Goal: Task Accomplishment & Management: Manage account settings

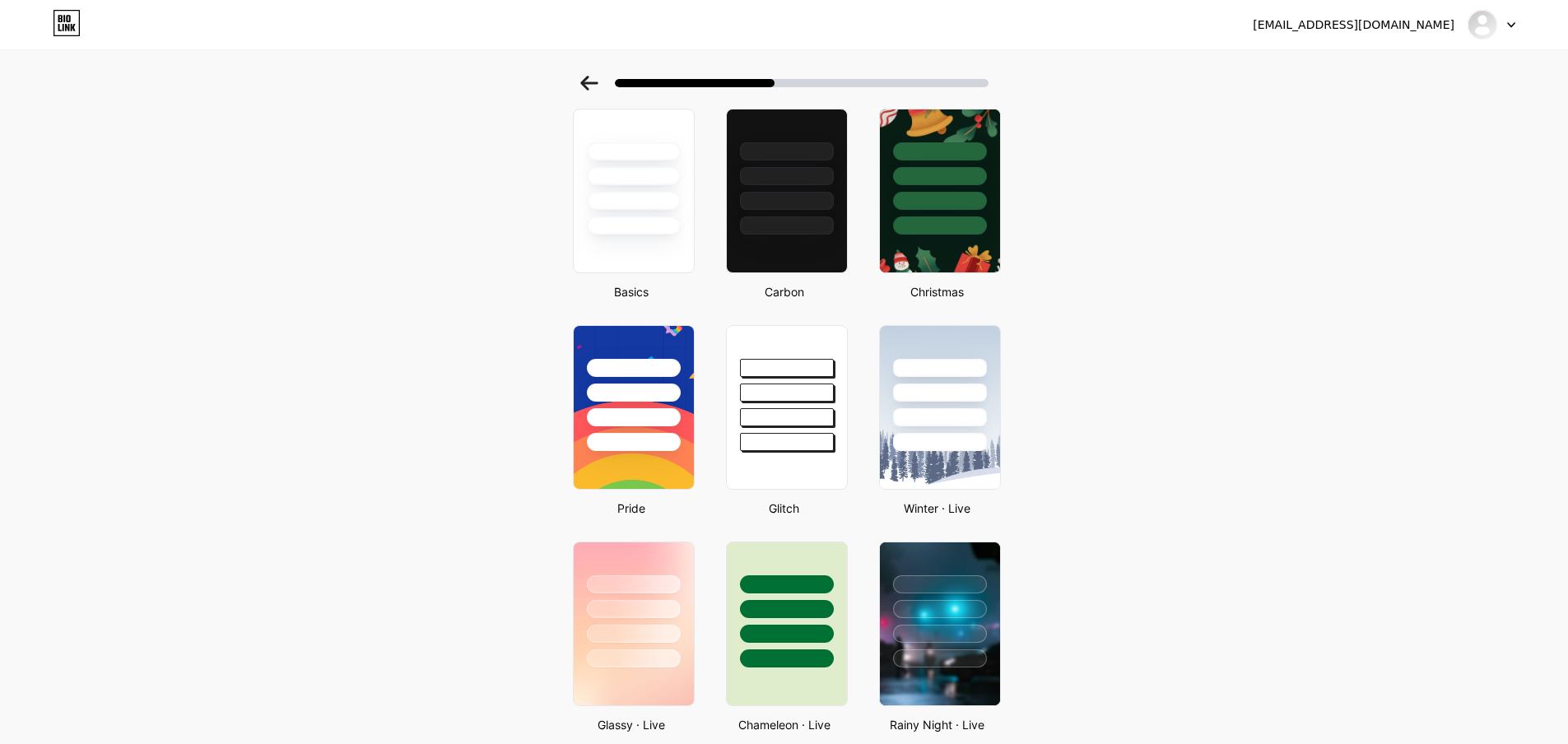
scroll to position [247, 0]
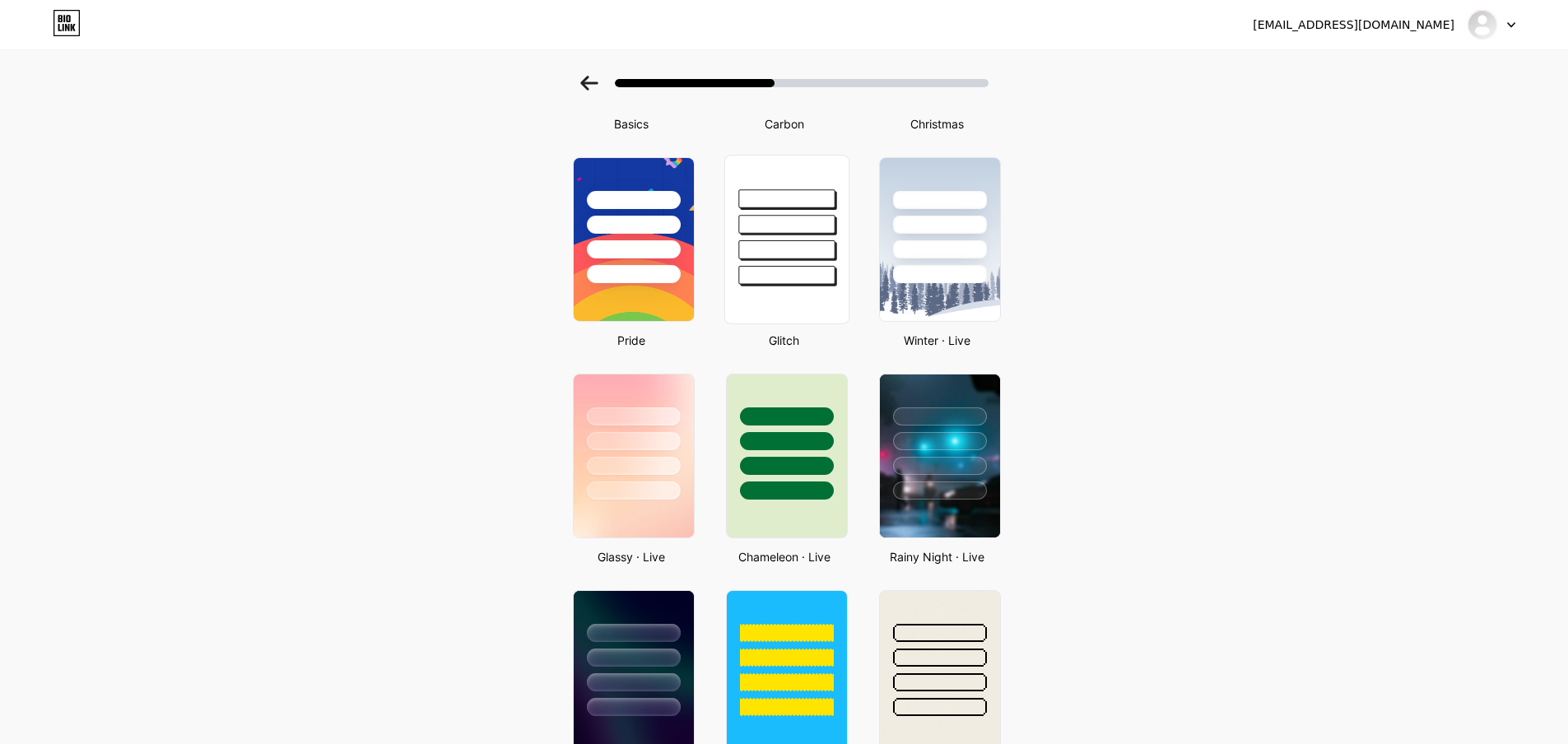
click at [825, 247] on div at bounding box center [786, 249] width 96 height 19
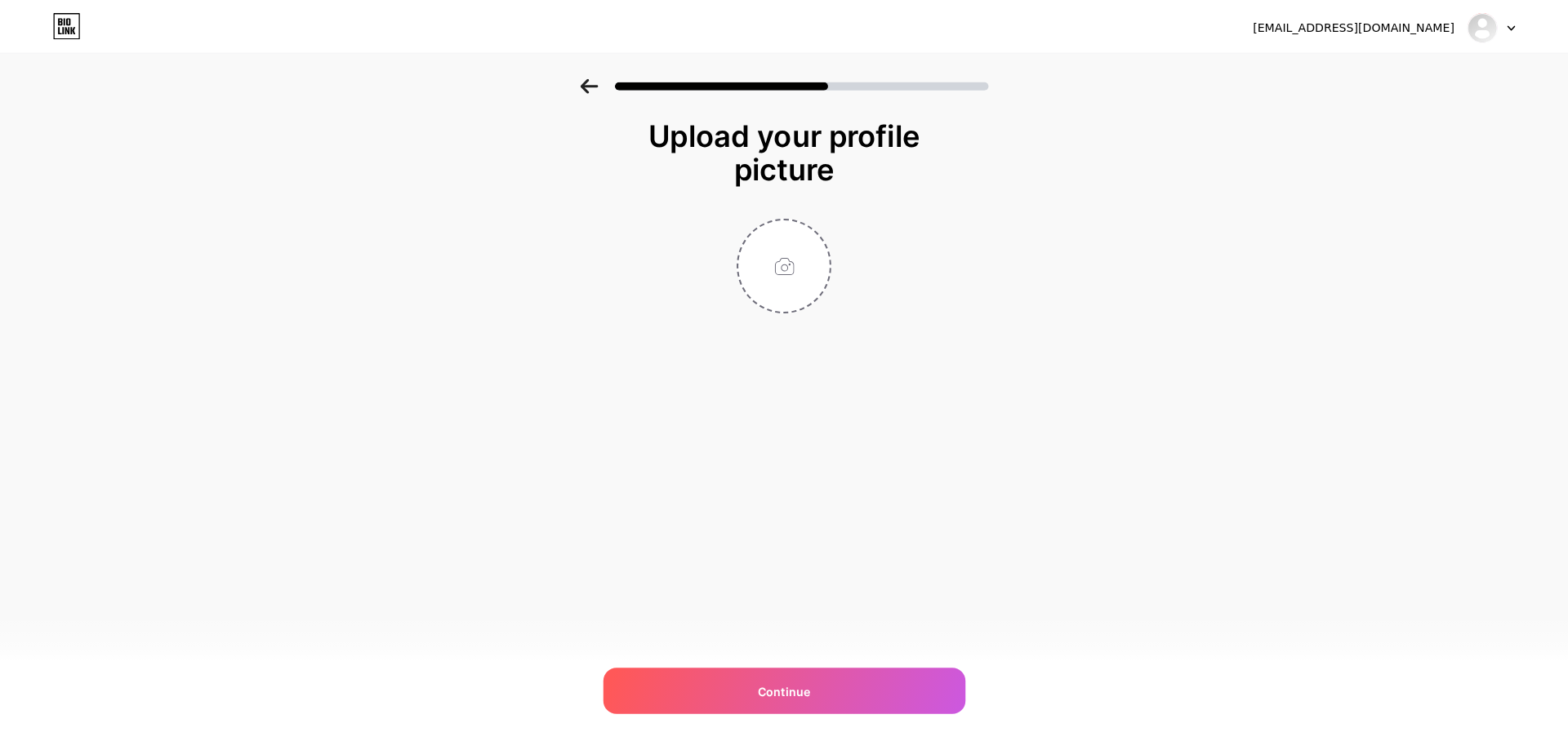
scroll to position [0, 0]
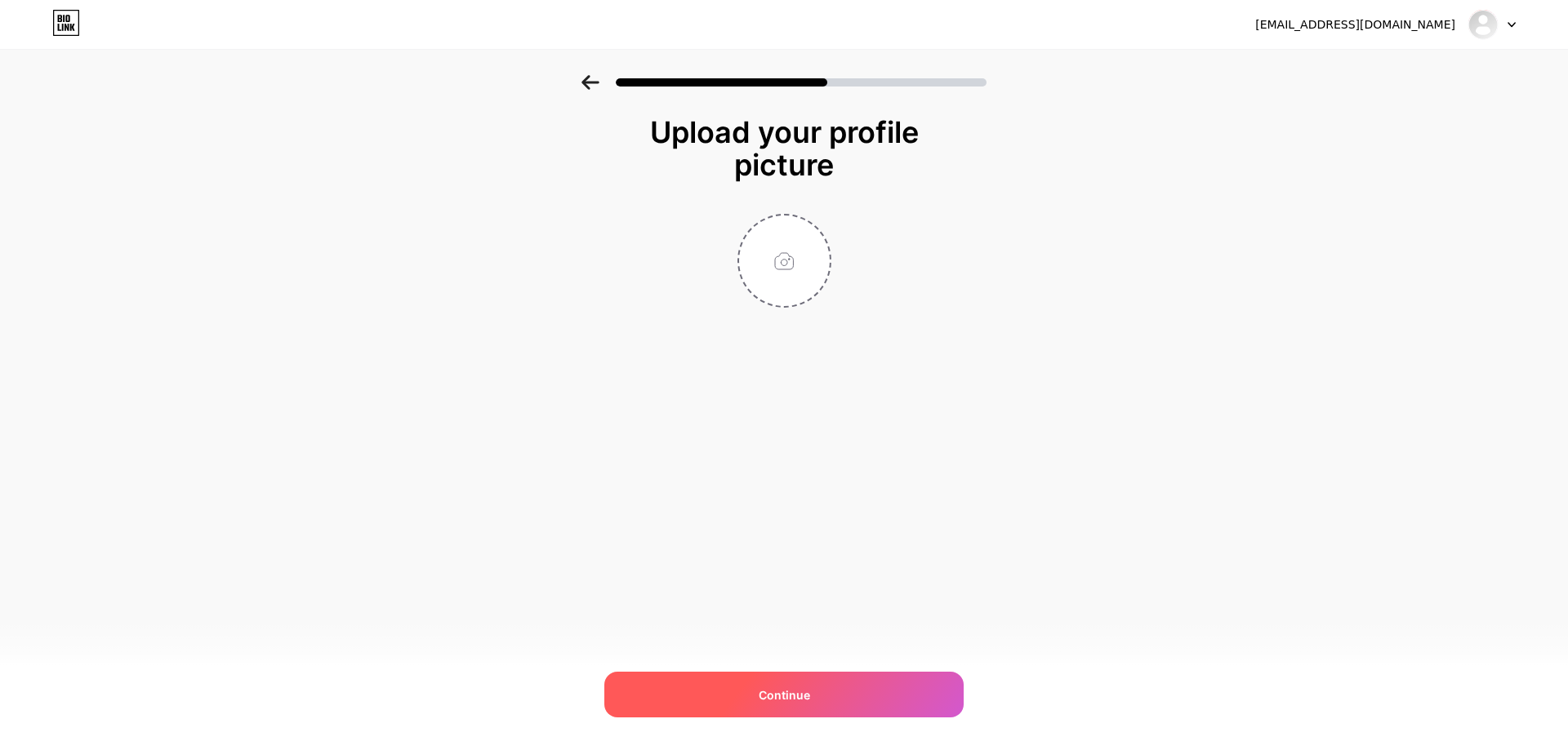
click at [855, 701] on div "Continue" at bounding box center [784, 695] width 360 height 46
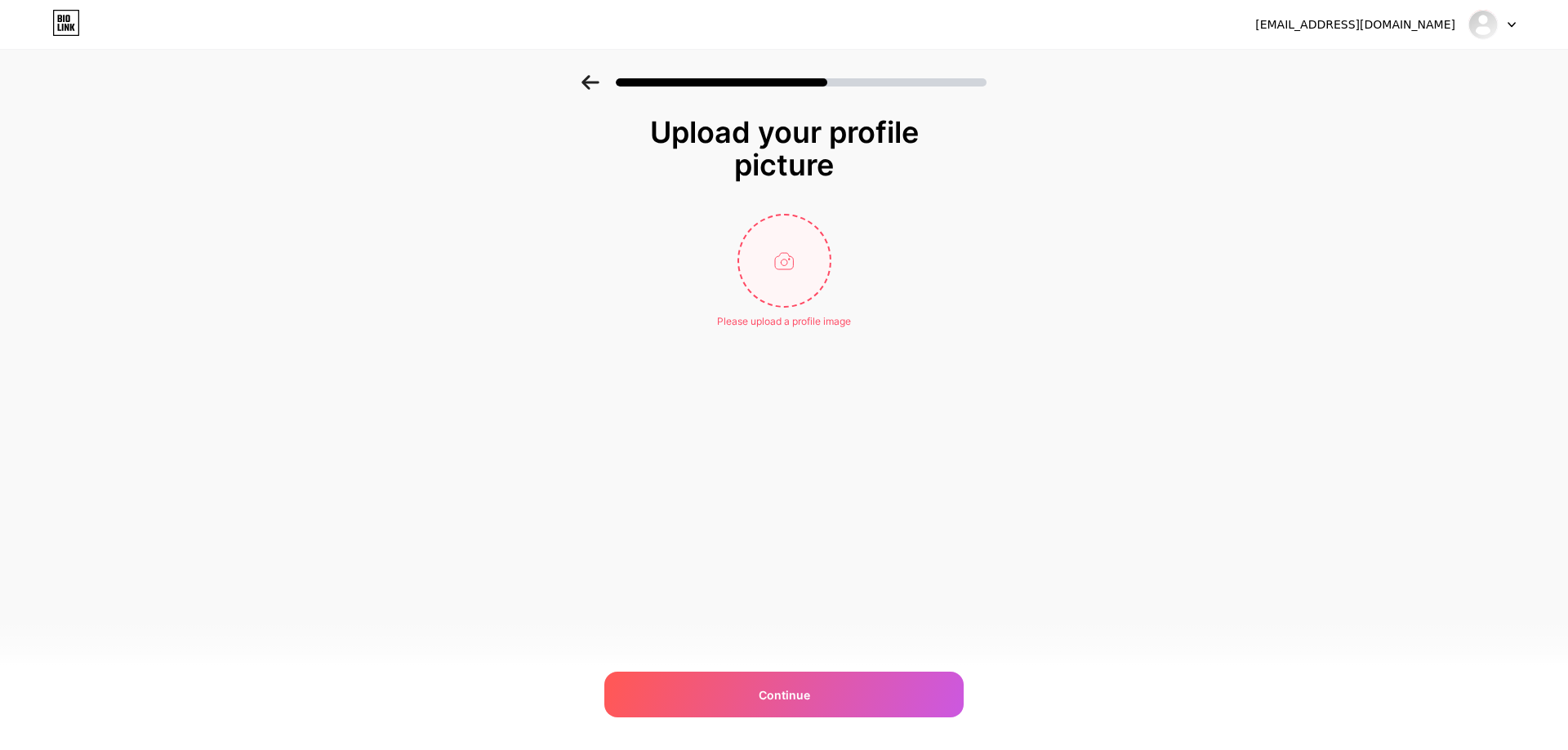
click at [771, 255] on input "file" at bounding box center [784, 261] width 91 height 91
type input "C:\fakepath\fix-wordpress-issues-customizations-or-bugs-within-24-hours.png"
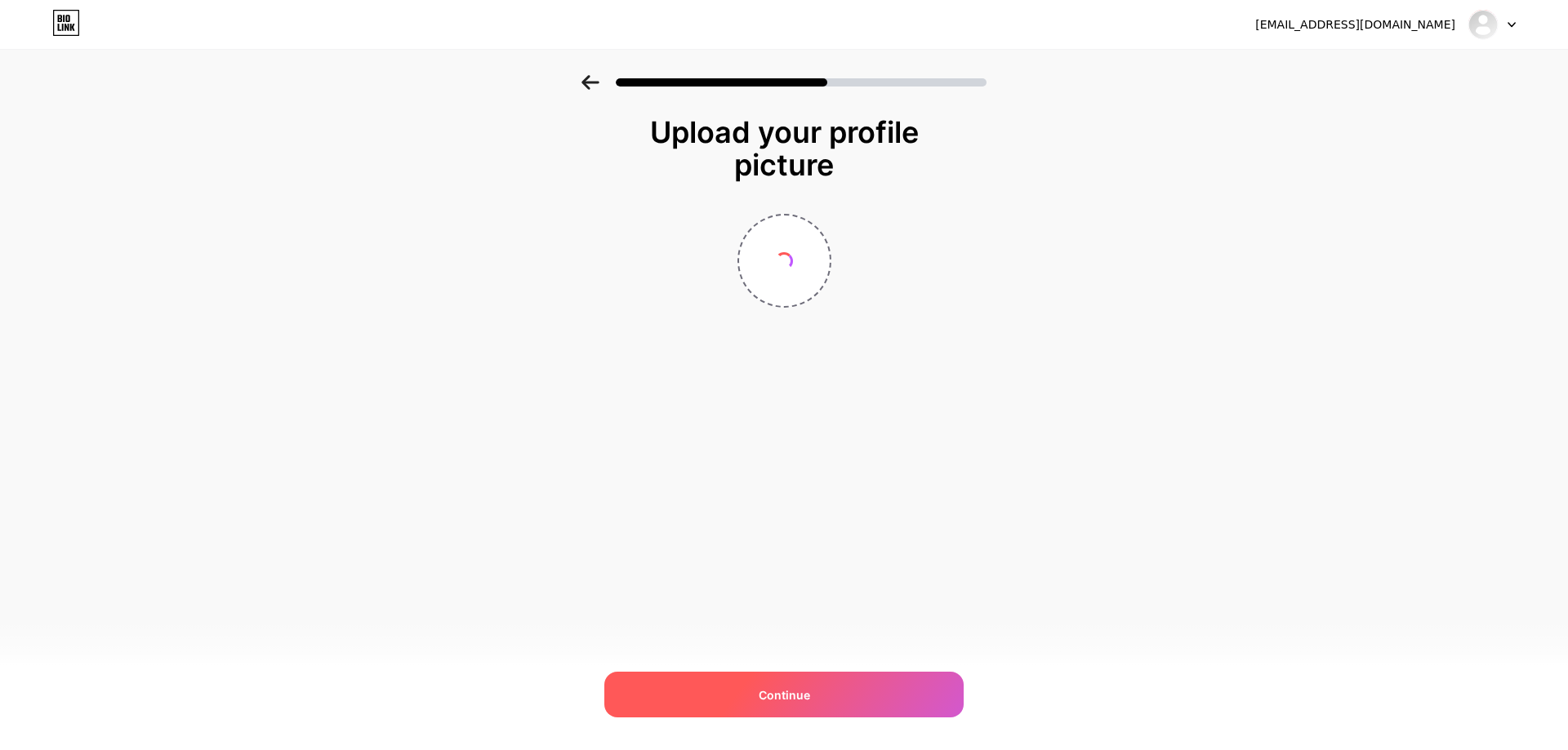
click at [812, 708] on div "Continue" at bounding box center [784, 695] width 360 height 46
click at [813, 699] on div "Continue" at bounding box center [784, 695] width 360 height 46
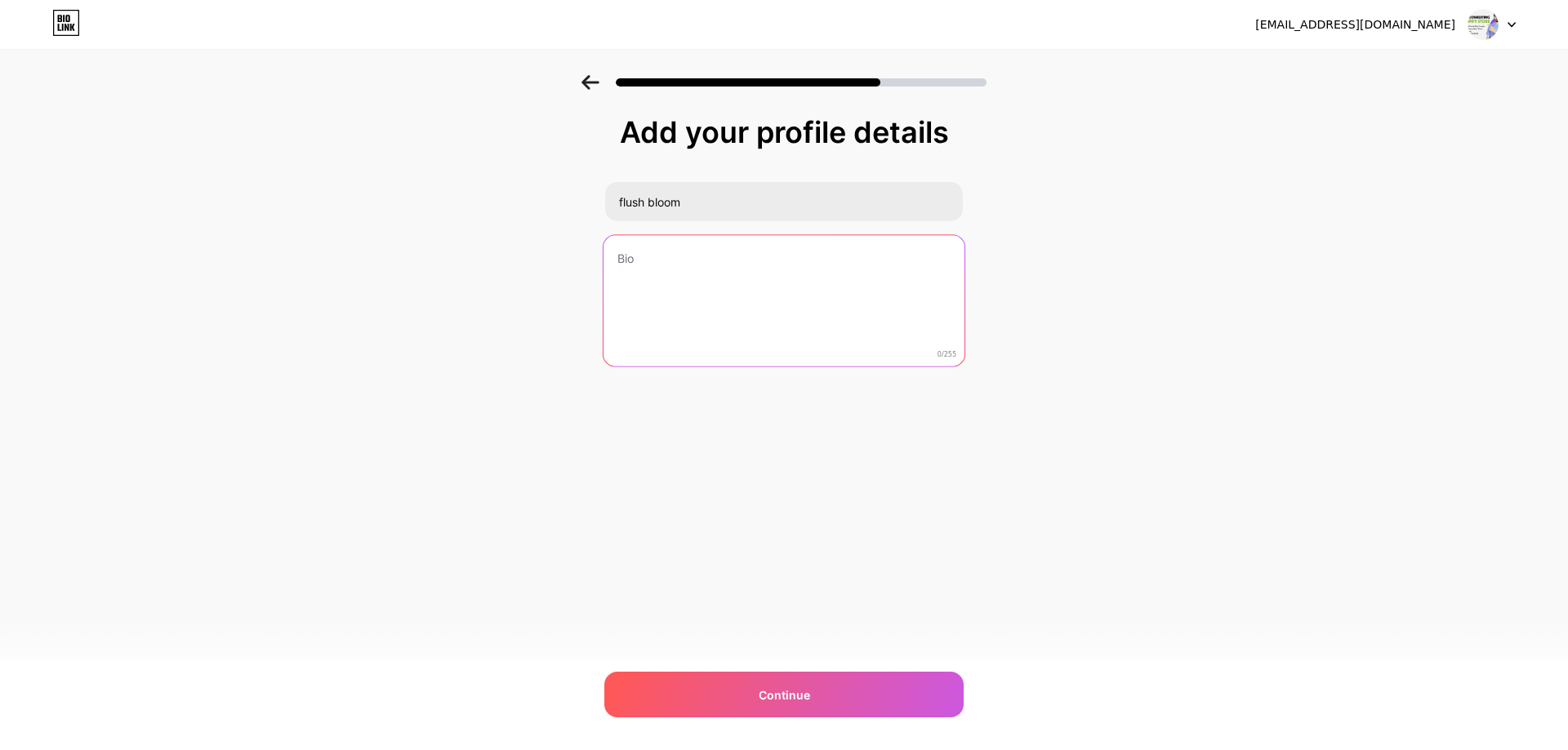
click at [649, 278] on textarea at bounding box center [784, 301] width 361 height 133
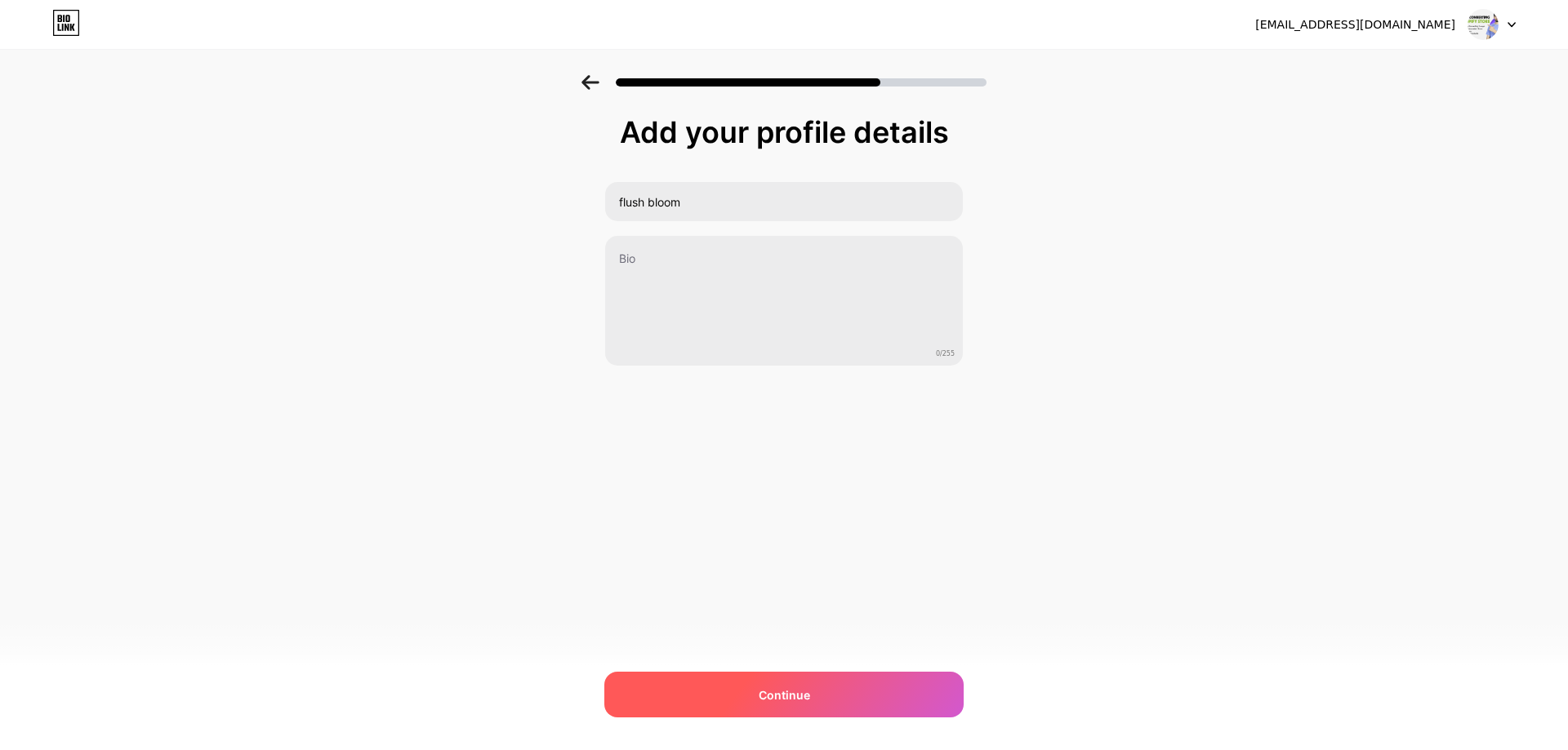
click at [749, 701] on div "Continue" at bounding box center [784, 695] width 360 height 46
